Goal: Task Accomplishment & Management: Manage account settings

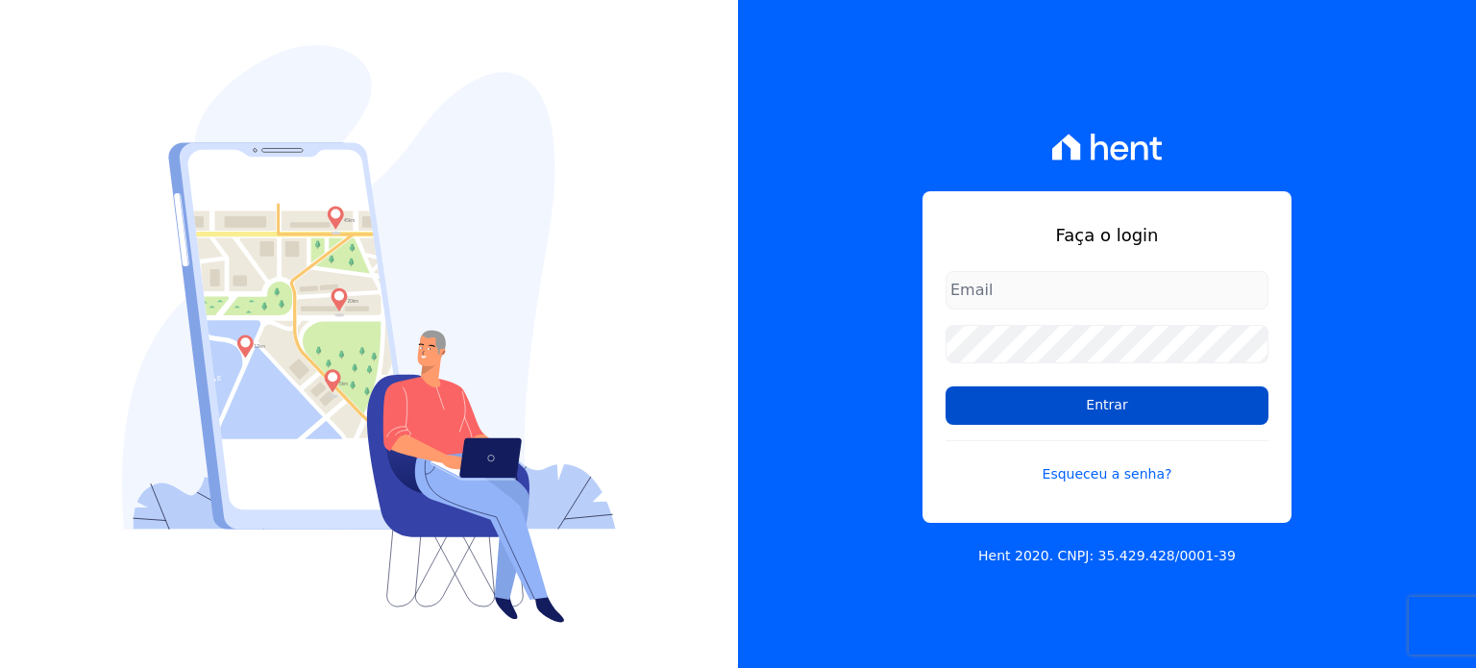
type input "[EMAIL_ADDRESS][DOMAIN_NAME]"
click at [1026, 404] on input "Entrar" at bounding box center [1106, 405] width 323 height 38
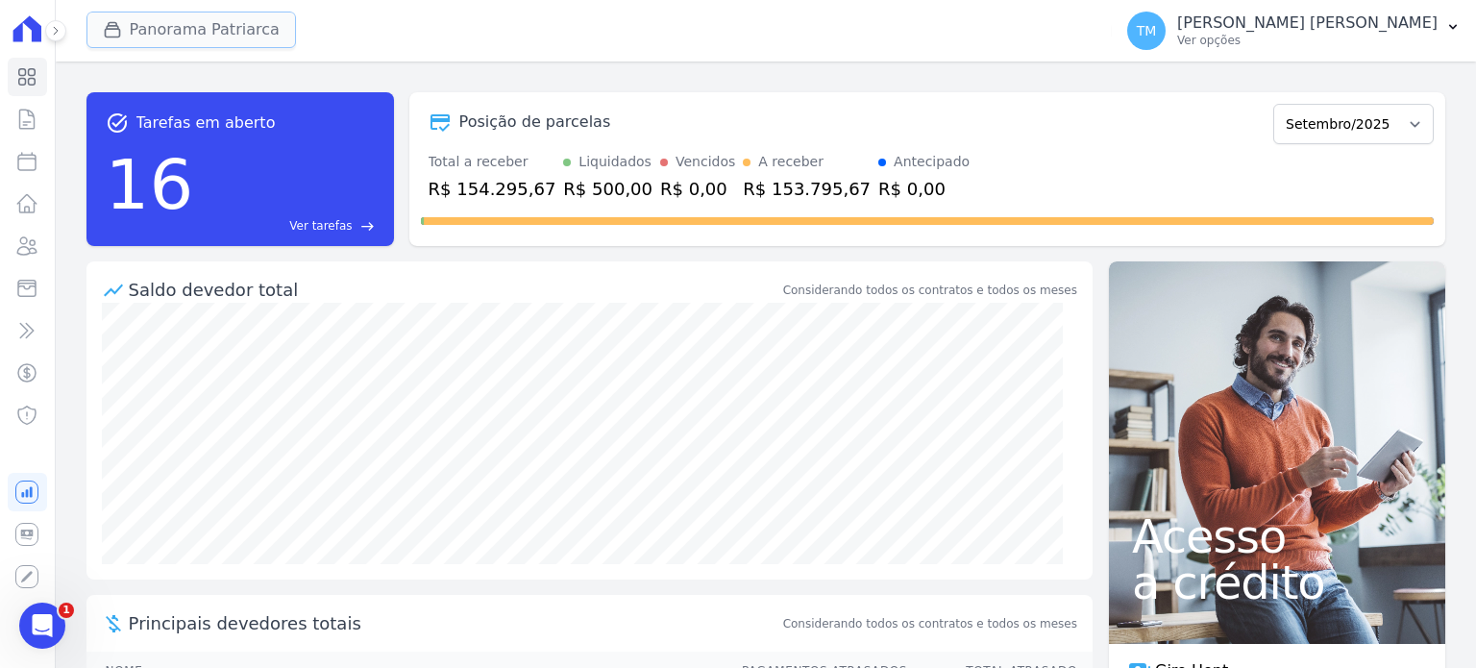
click at [231, 12] on button "Panorama Patriarca" at bounding box center [190, 30] width 209 height 37
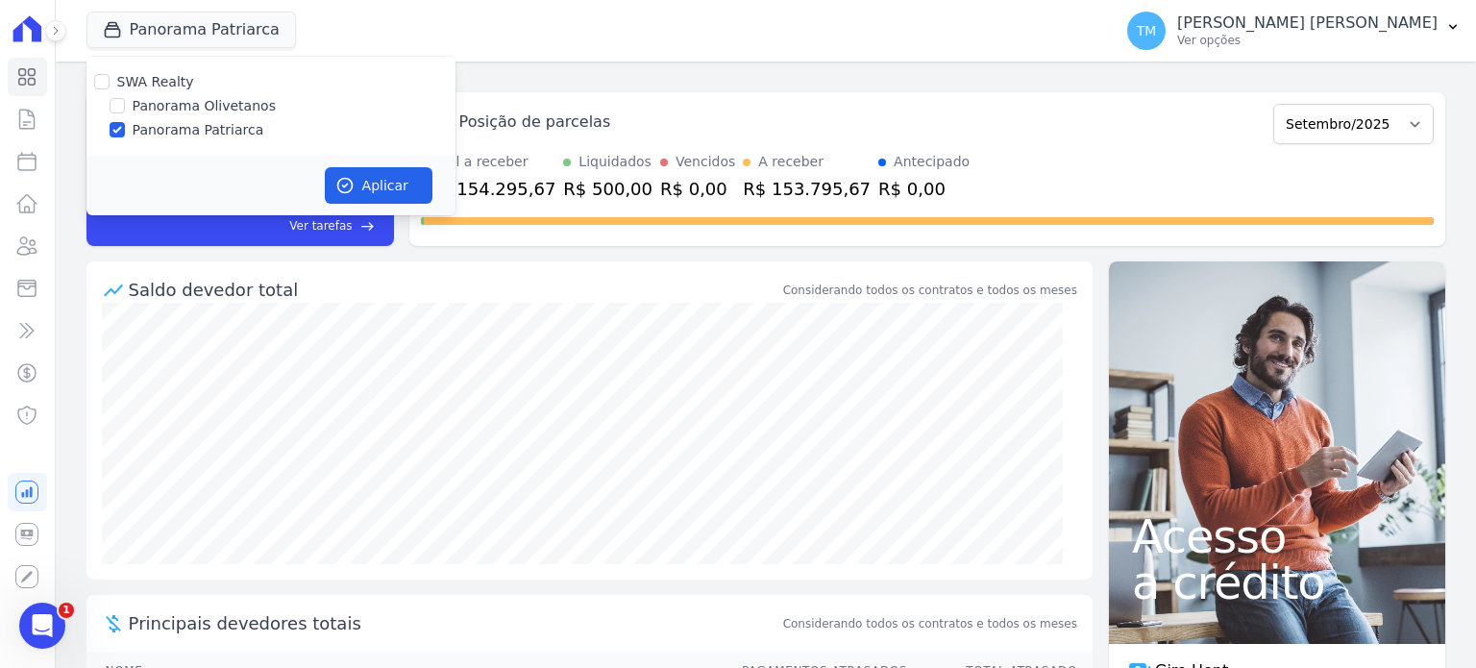
click at [217, 113] on label "Panorama Olivetanos" at bounding box center [204, 106] width 143 height 20
click at [125, 113] on input "Panorama Olivetanos" at bounding box center [117, 105] width 15 height 15
checkbox input "true"
click at [212, 122] on label "Panorama Patriarca" at bounding box center [199, 130] width 132 height 20
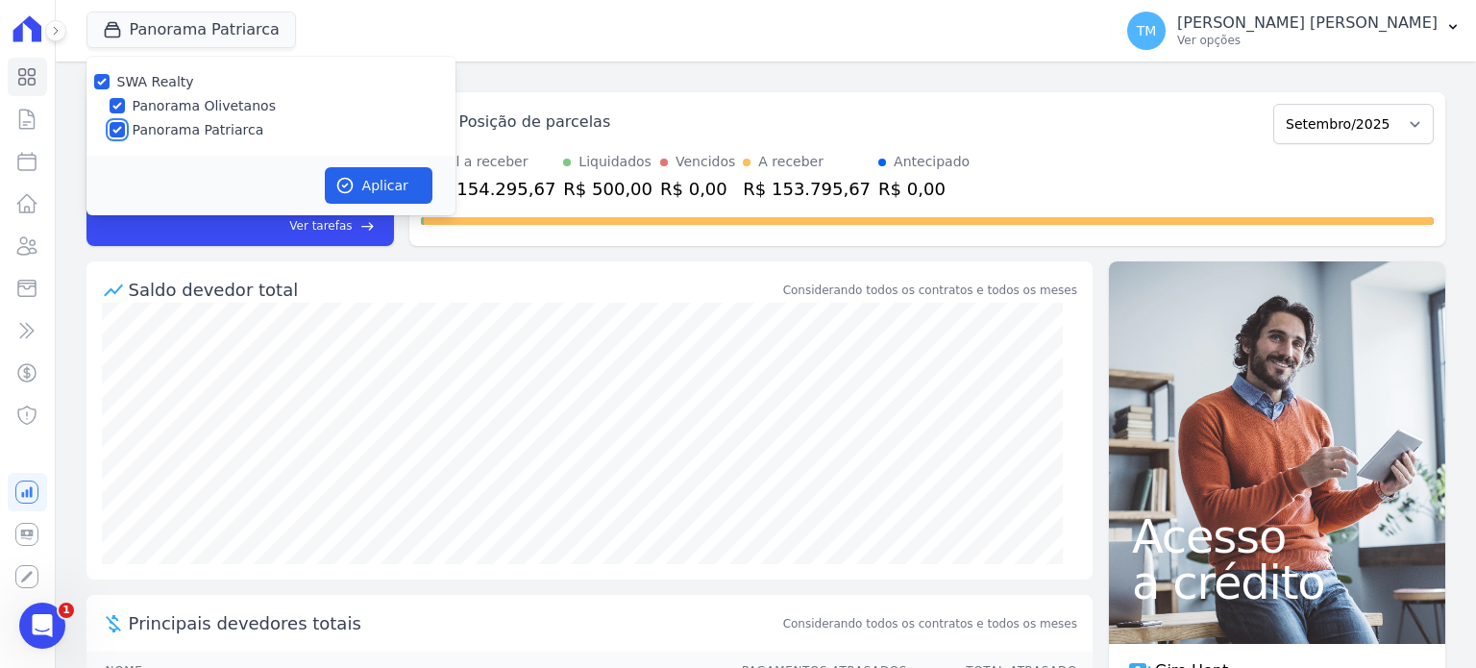
click at [125, 122] on input "Panorama Patriarca" at bounding box center [117, 129] width 15 height 15
checkbox input "false"
click at [368, 197] on button "Aplicar" at bounding box center [379, 185] width 108 height 37
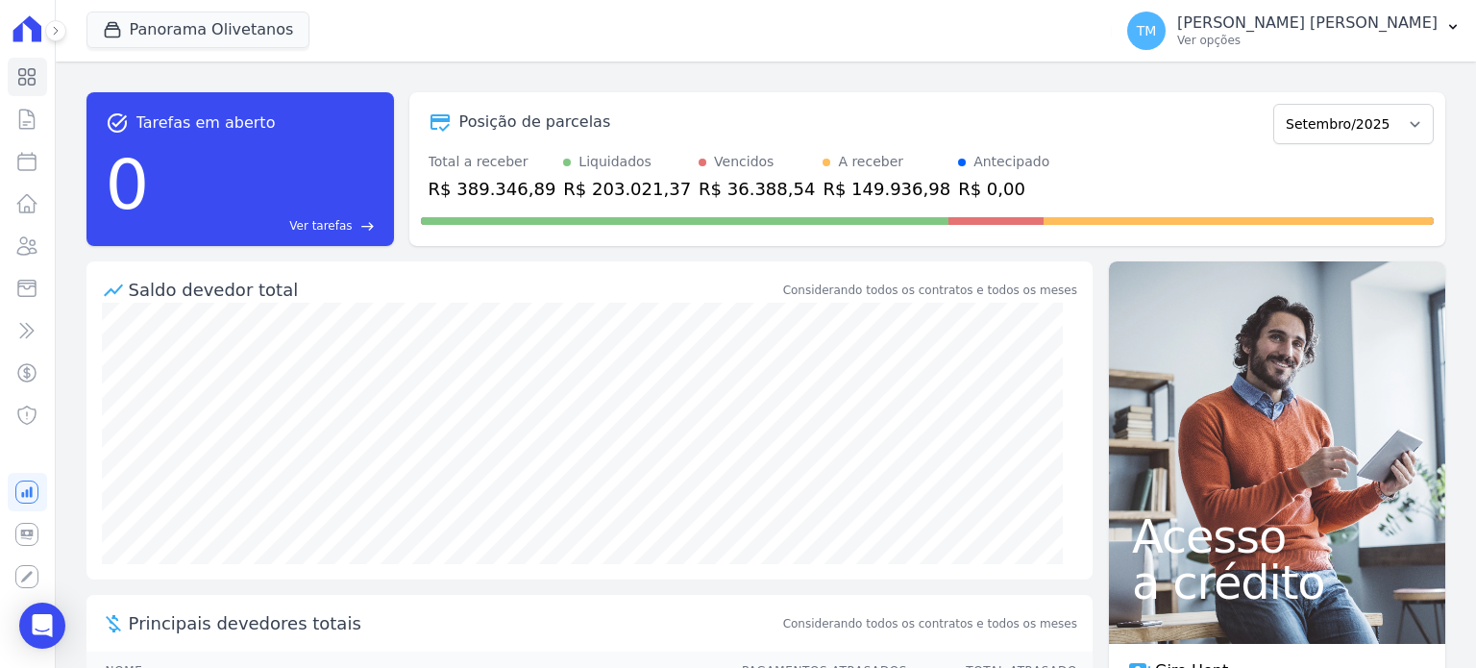
click at [60, 36] on icon at bounding box center [56, 31] width 12 height 12
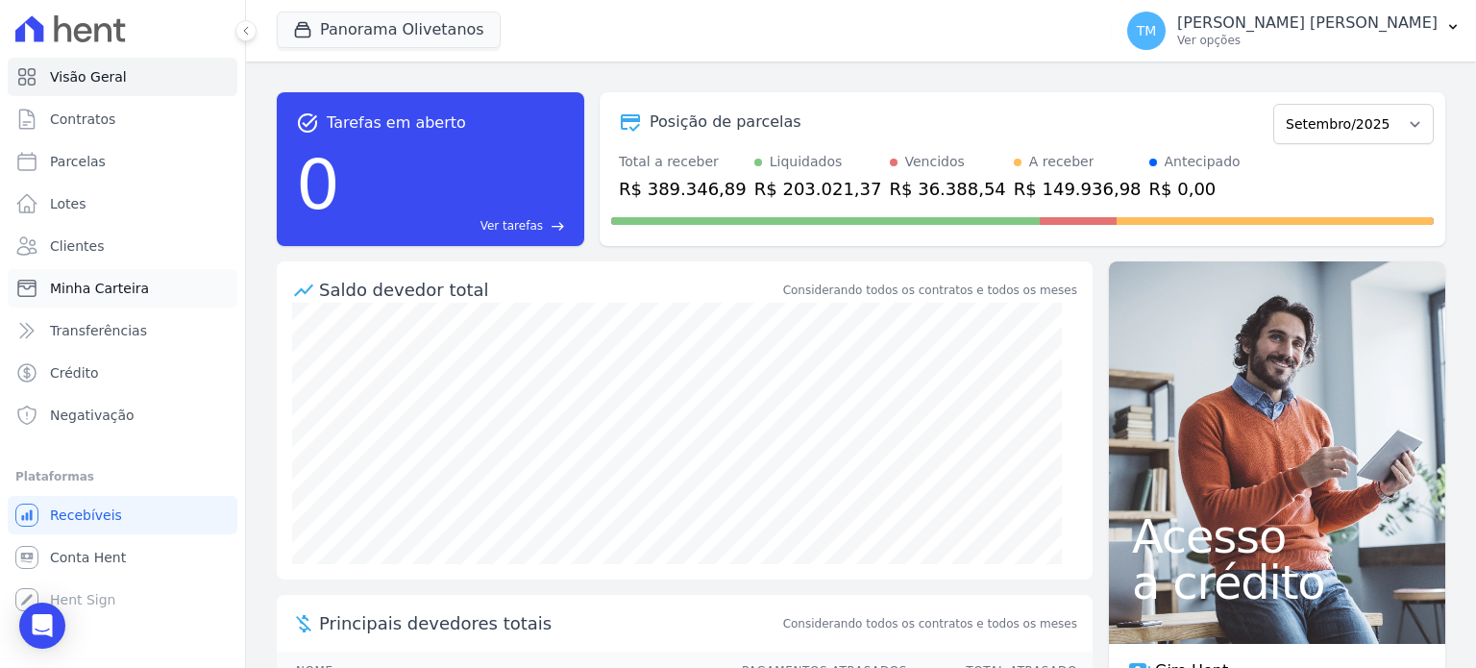
click at [77, 282] on span "Minha Carteira" at bounding box center [99, 288] width 99 height 19
click at [242, 34] on icon at bounding box center [246, 31] width 12 height 12
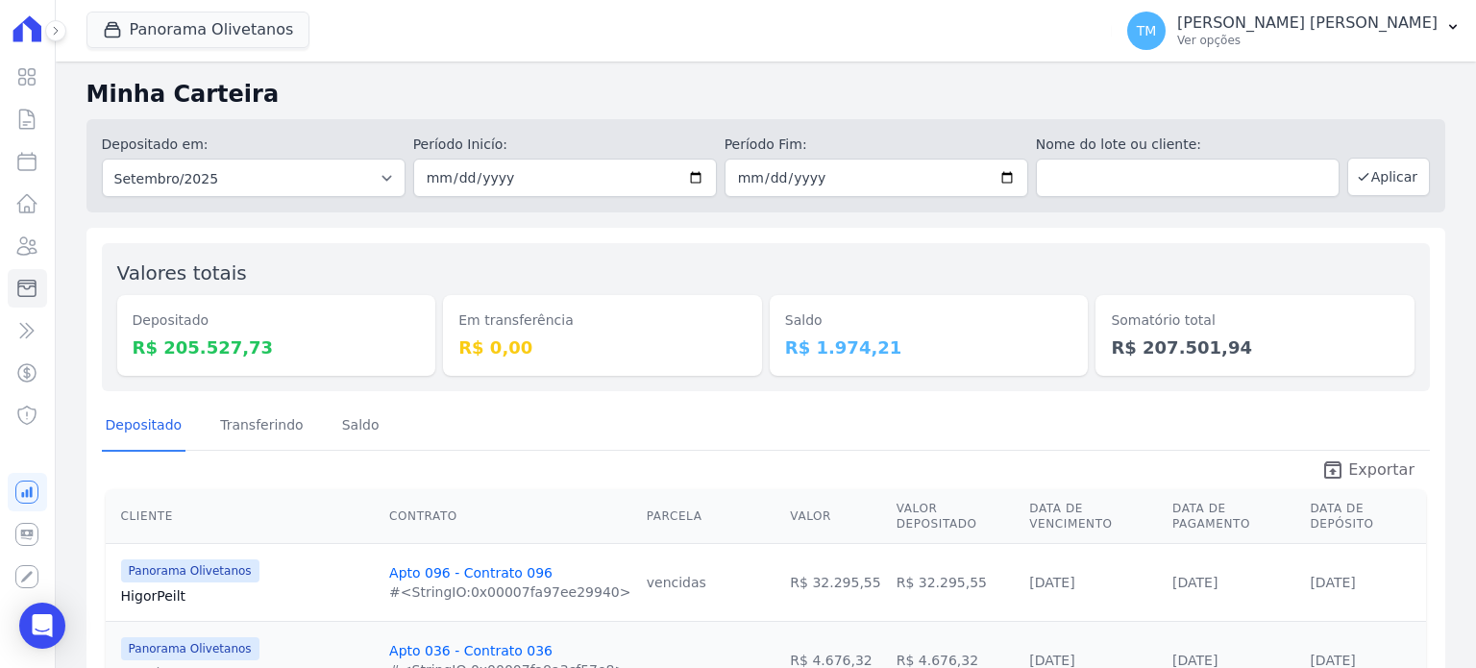
click at [1369, 473] on span "Exportar" at bounding box center [1381, 469] width 66 height 23
click at [1412, 30] on p "Taina Mendes Santos" at bounding box center [1307, 22] width 260 height 19
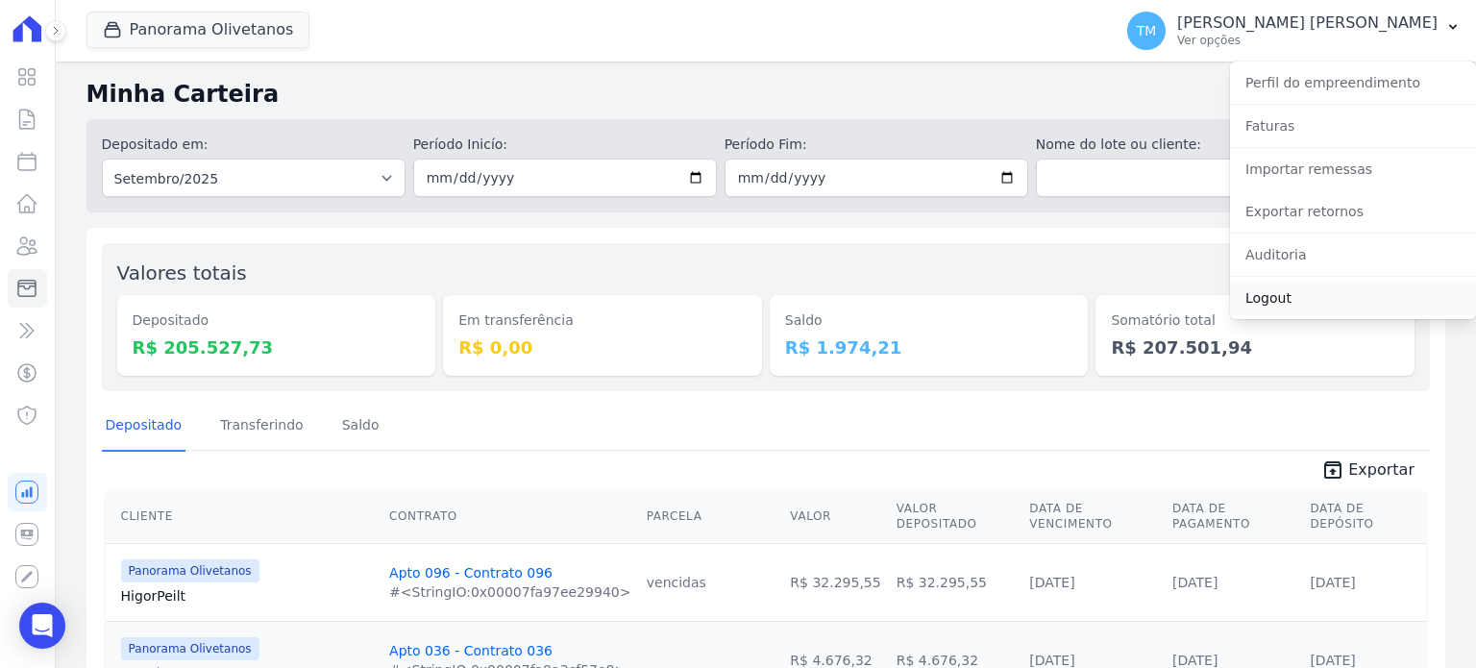
click at [1245, 299] on link "Logout" at bounding box center [1353, 298] width 246 height 35
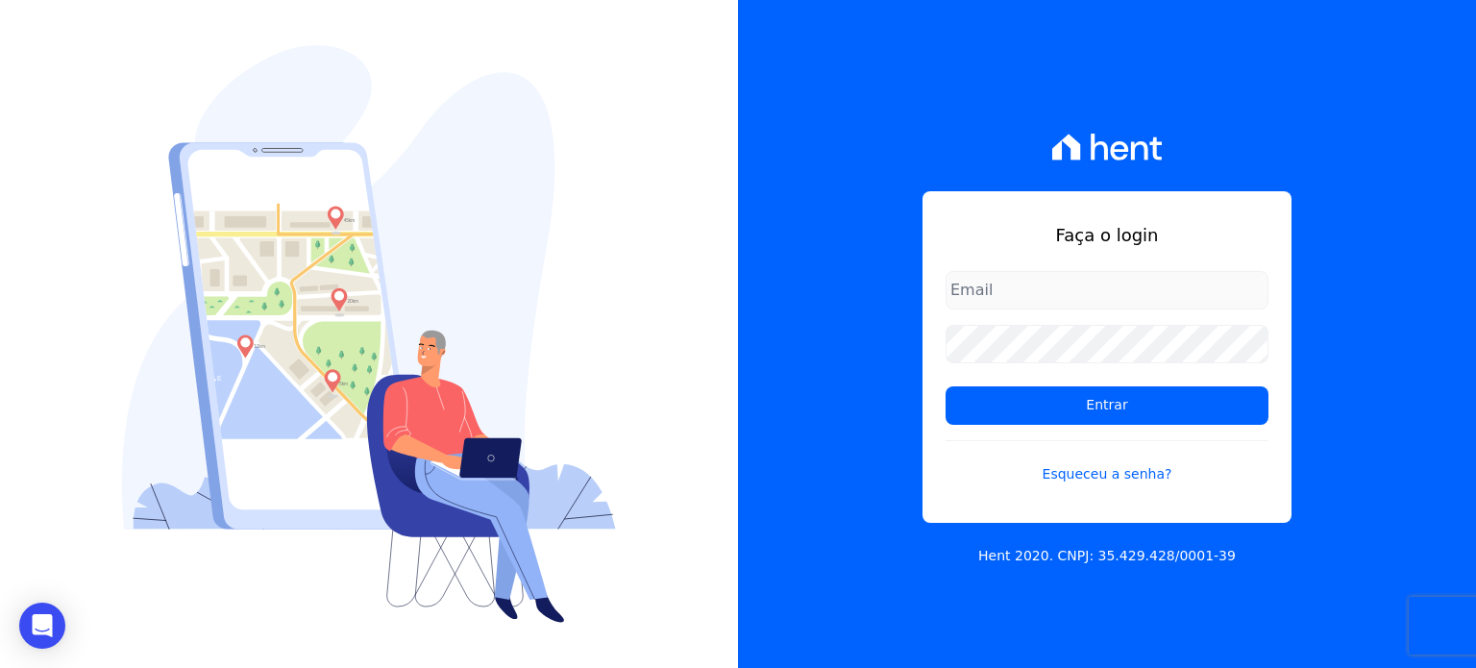
type input "[EMAIL_ADDRESS][DOMAIN_NAME]"
